Goal: Task Accomplishment & Management: Complete application form

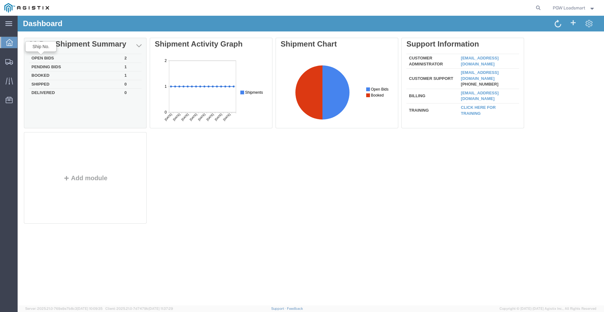
click at [43, 58] on td "Open Bids" at bounding box center [75, 58] width 93 height 9
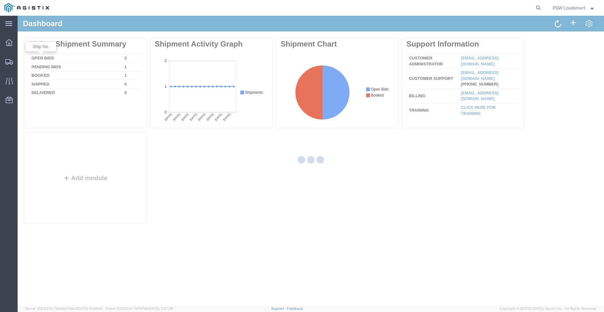
click at [47, 57] on div at bounding box center [311, 161] width 586 height 290
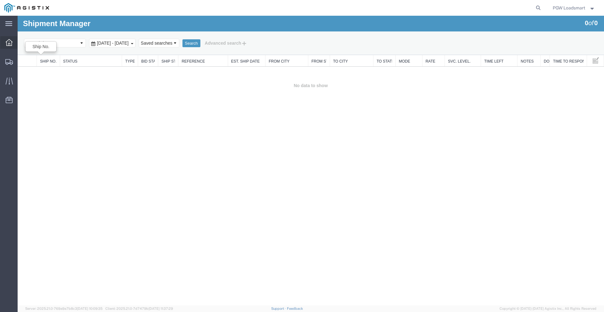
click at [10, 44] on icon at bounding box center [9, 42] width 7 height 7
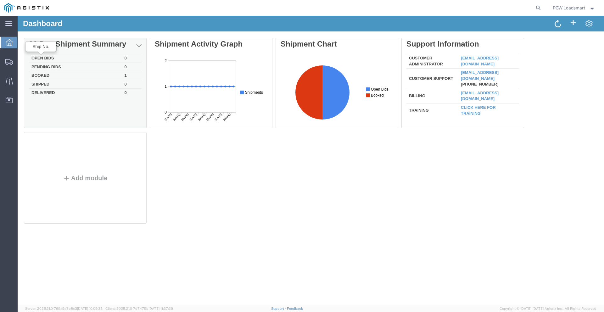
click at [47, 75] on td "Booked" at bounding box center [75, 75] width 93 height 9
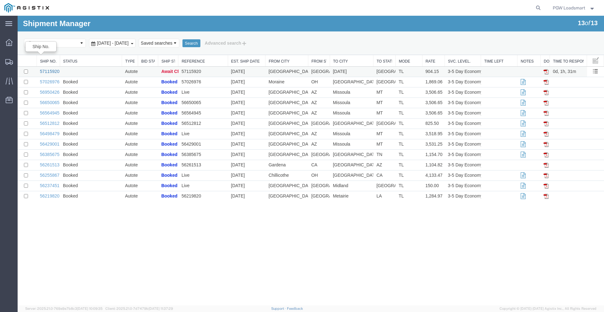
click at [48, 71] on link "57115920" at bounding box center [50, 71] width 20 height 5
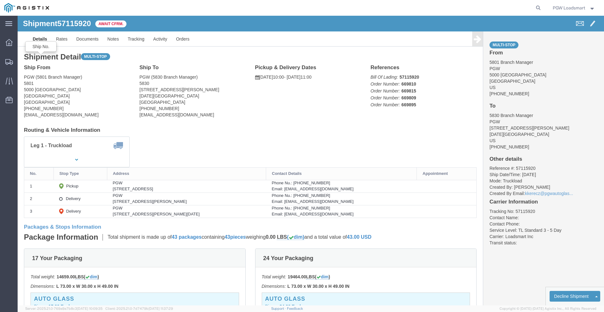
click h4 "Routing & Vehicle Information"
click link "Rates"
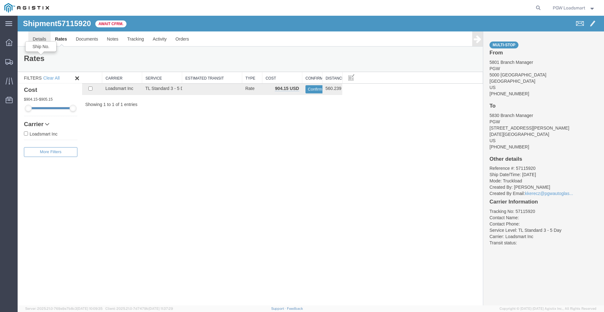
click at [41, 39] on link "Details" at bounding box center [39, 38] width 22 height 15
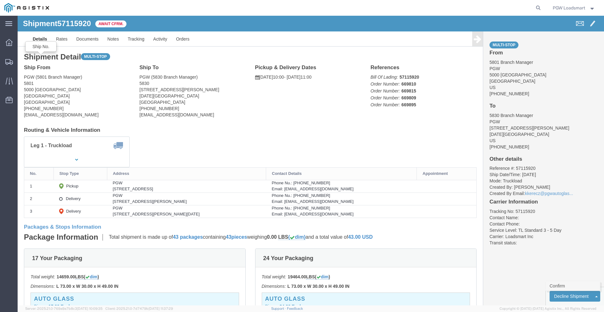
click link "Confirm"
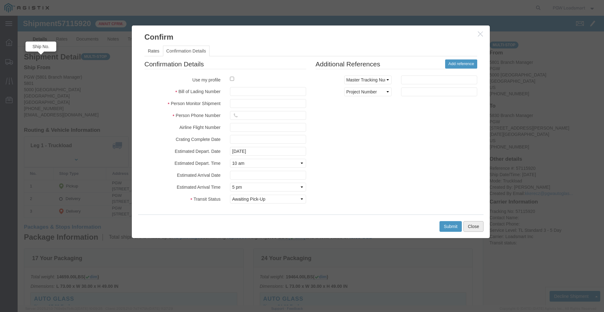
click button "Close"
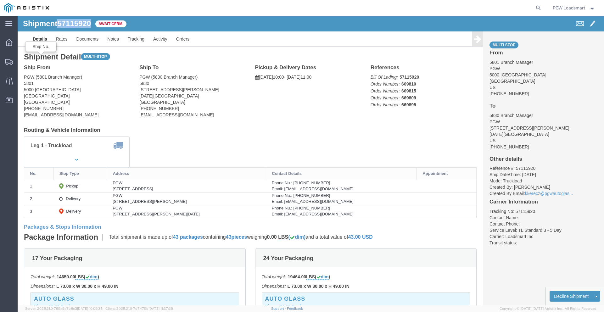
drag, startPoint x: 76, startPoint y: 9, endPoint x: 42, endPoint y: 8, distance: 34.6
click div "Shipment 57115920 1 of 1 Await Cfrm."
copy span "57115920"
drag, startPoint x: 92, startPoint y: 174, endPoint x: 181, endPoint y: 175, distance: 89.4
click td "PGW [STREET_ADDRESS]"
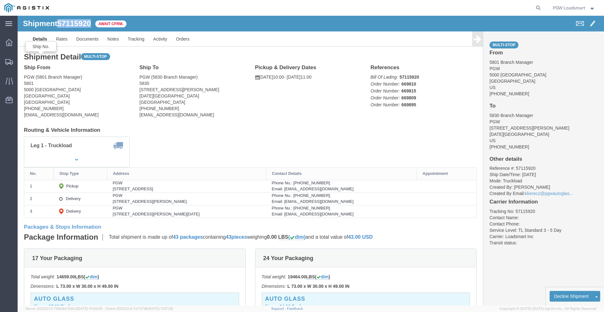
copy div "[STREET_ADDRESS]"
drag, startPoint x: 93, startPoint y: 186, endPoint x: 194, endPoint y: 183, distance: 100.4
click td "PGW [STREET_ADDRESS][PERSON_NAME]"
copy div "[STREET_ADDRESS][PERSON_NAME]"
drag, startPoint x: 93, startPoint y: 199, endPoint x: 187, endPoint y: 200, distance: 93.2
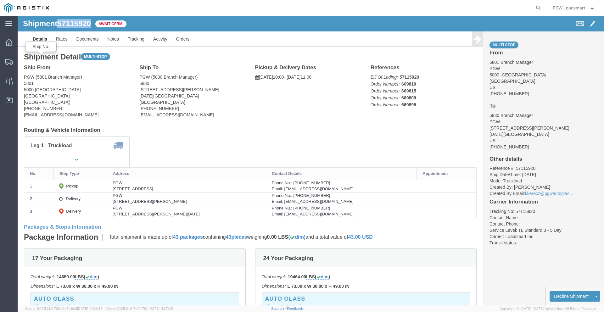
click td "PGW [STREET_ADDRESS][PERSON_NAME][DATE]"
copy div "[STREET_ADDRESS][PERSON_NAME][DATE]"
click link "Rates"
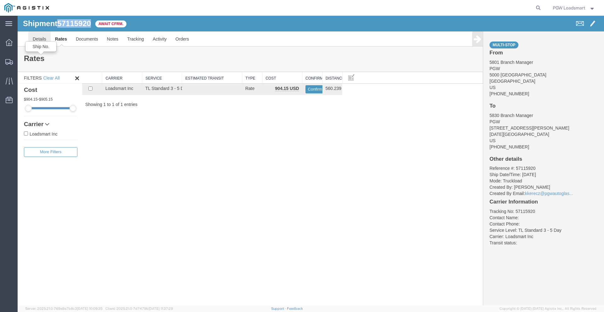
click at [42, 39] on link "Details" at bounding box center [39, 38] width 22 height 15
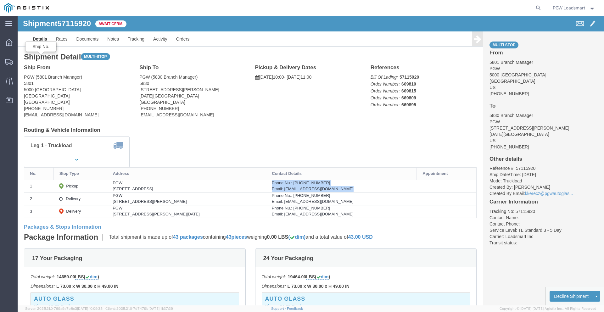
drag, startPoint x: 271, startPoint y: 168, endPoint x: 353, endPoint y: 176, distance: 81.9
click td "Phone Nu.: [PHONE_NUMBER] Email: [EMAIL_ADDRESS][DOMAIN_NAME]"
copy td "Phone Nu.: [PHONE_NUMBER] Email: [EMAIL_ADDRESS][DOMAIN_NAME]"
drag, startPoint x: 271, startPoint y: 179, endPoint x: 345, endPoint y: 188, distance: 74.4
click td "Phone Nu.: [PHONE_NUMBER] Email: [EMAIL_ADDRESS][DOMAIN_NAME]"
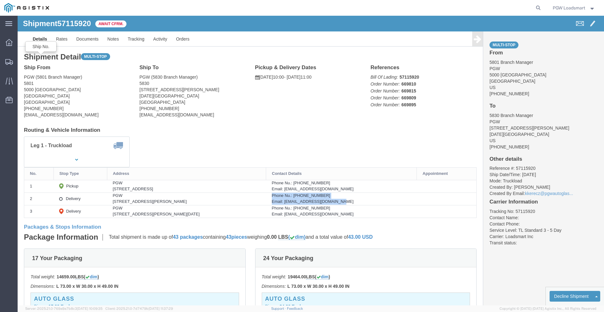
copy td "Phone Nu.: [PHONE_NUMBER] Email: [EMAIL_ADDRESS][DOMAIN_NAME]"
drag, startPoint x: 270, startPoint y: 193, endPoint x: 335, endPoint y: 201, distance: 65.3
click td "Phone Nu.: [PHONE_NUMBER] Email: [EMAIL_ADDRESS][DOMAIN_NAME]"
copy td "Phone Nu.: [PHONE_NUMBER] Email: [EMAIL_ADDRESS][DOMAIN_NAME]"
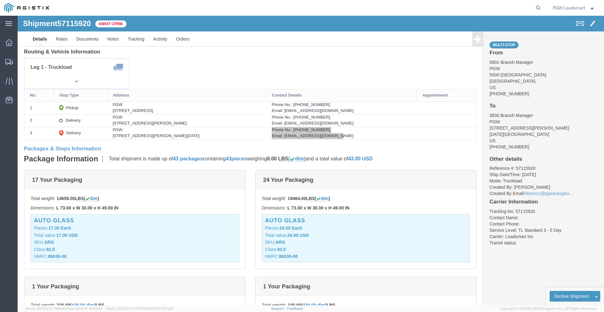
scroll to position [75, 0]
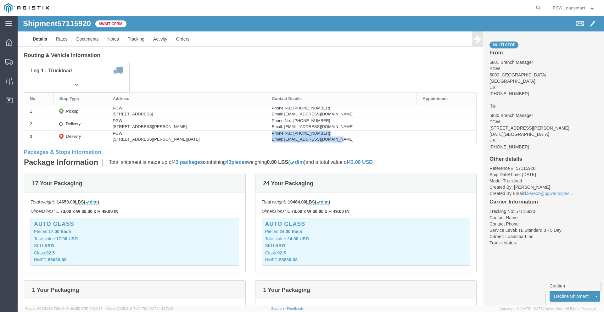
click link "Confirm"
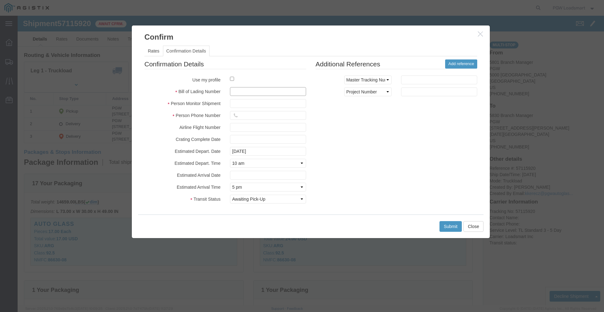
click input "text"
paste input "10093421"
type input "10093421"
click input "text"
type input "[PERSON_NAME]"
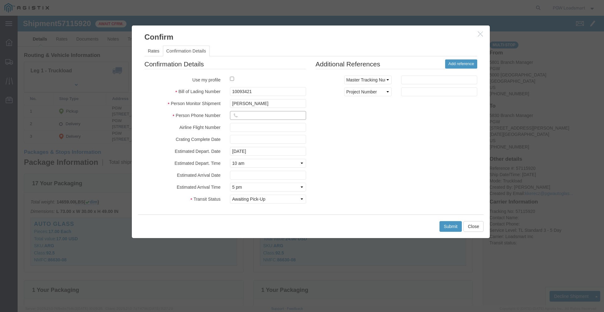
click input "text"
type input "9149966446"
click div "Confirmation Details Use my profile Bill of Lading Number 10093421 Person Monit…"
click button "Submit"
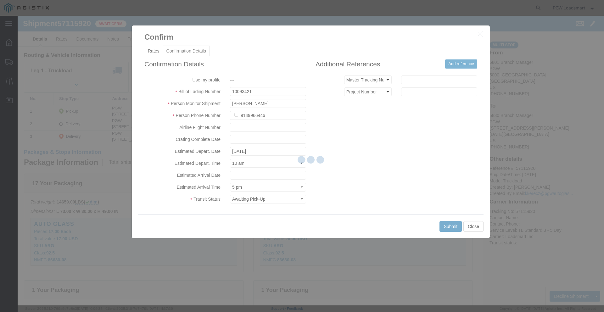
scroll to position [0, 0]
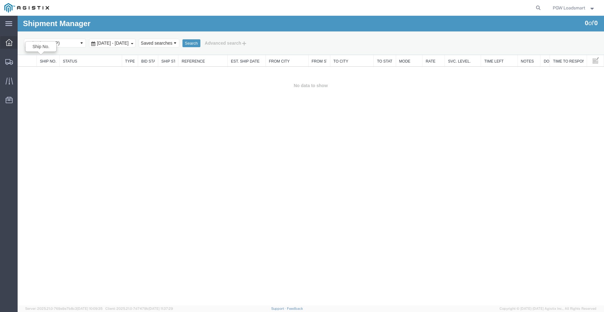
click at [11, 46] on div at bounding box center [9, 42] width 18 height 13
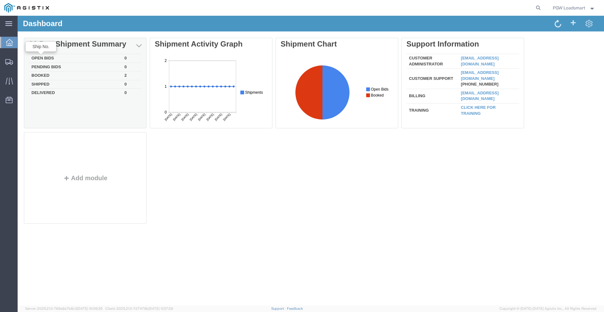
click at [40, 75] on td "Booked" at bounding box center [75, 75] width 93 height 9
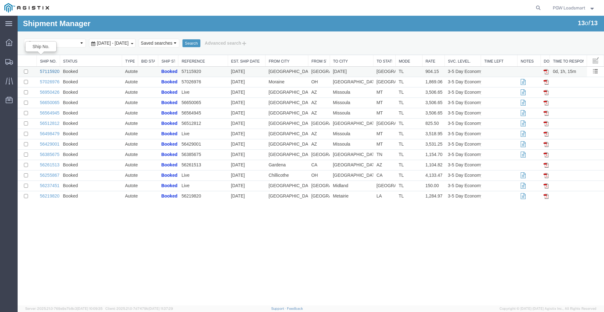
click at [46, 72] on link "57115920" at bounding box center [50, 71] width 20 height 5
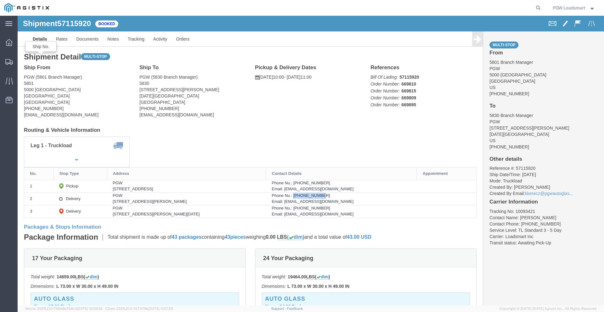
drag, startPoint x: 319, startPoint y: 179, endPoint x: 293, endPoint y: 179, distance: 26.7
click div "Phone Nu.: [PHONE_NUMBER]"
copy div "[PHONE_NUMBER]"
click div "Email: [EMAIL_ADDRESS][DOMAIN_NAME]"
drag, startPoint x: 343, startPoint y: 172, endPoint x: 284, endPoint y: 172, distance: 58.5
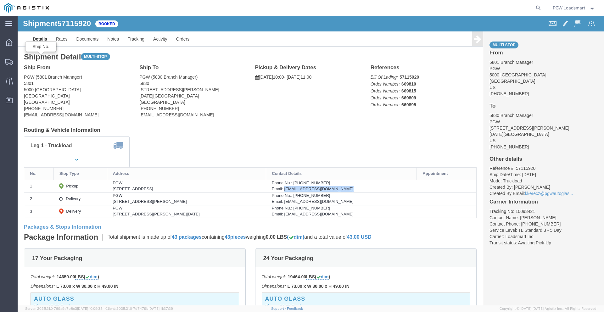
click div "Email: [EMAIL_ADDRESS][DOMAIN_NAME]"
copy div "[EMAIL_ADDRESS][DOMAIN_NAME]"
drag, startPoint x: 515, startPoint y: 152, endPoint x: 465, endPoint y: 154, distance: 50.1
click div "Multi-stop From 5801 Branch Manager PGW [STREET_ADDRESS] [PHONE_NUMBER] To 5830…"
copy li "Reference #: 57115920"
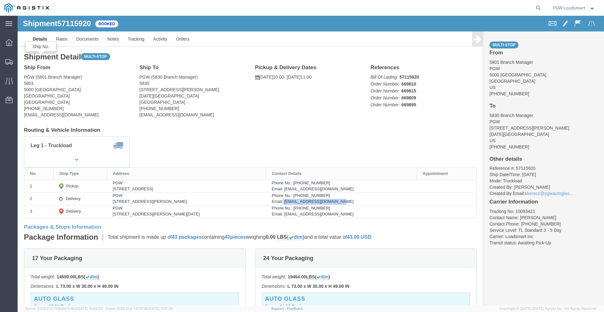
drag, startPoint x: 343, startPoint y: 187, endPoint x: 282, endPoint y: 188, distance: 60.7
click div "Email: [EMAIL_ADDRESS][DOMAIN_NAME]"
click li "Reference #: 57115920"
drag, startPoint x: 520, startPoint y: 154, endPoint x: 470, endPoint y: 153, distance: 50.0
click li "Reference #: 57115920"
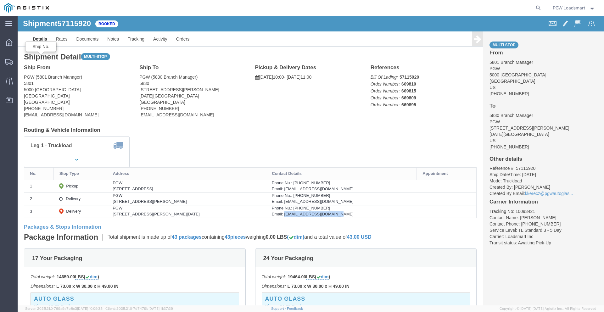
drag, startPoint x: 336, startPoint y: 199, endPoint x: 284, endPoint y: 200, distance: 51.9
click div "Email: [EMAIL_ADDRESS][DOMAIN_NAME]"
click li "Reference #: 57115920"
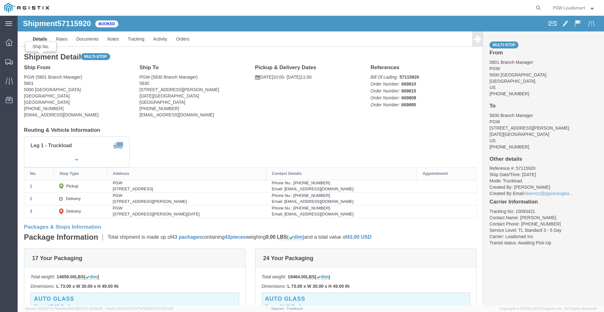
click h4 "Routing & Vehicle Information"
